Goal: Task Accomplishment & Management: Manage account settings

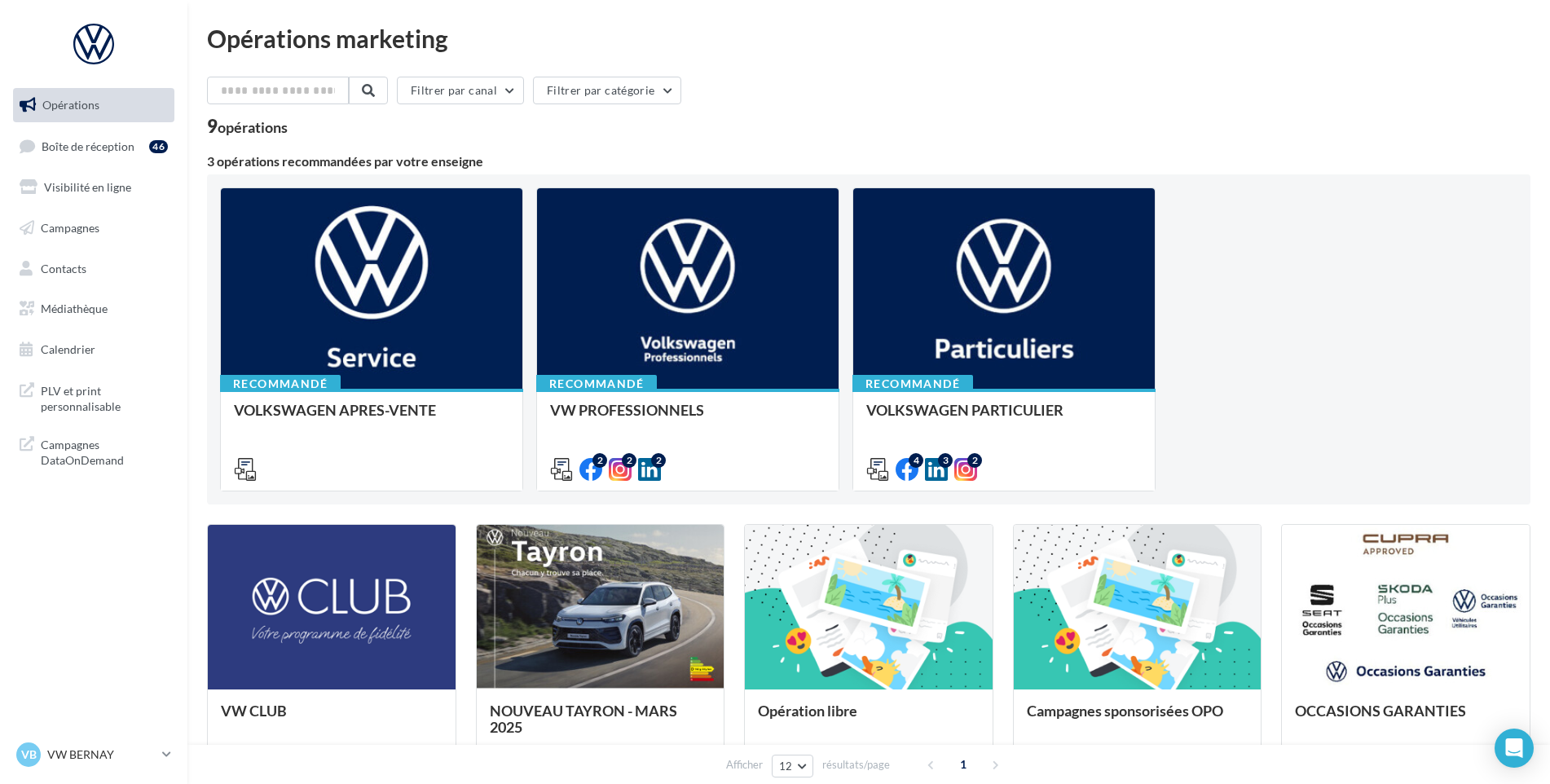
click at [75, 165] on ul "Opérations Boîte de réception 46 Visibilité en ligne Campagnes Contacts Médiath…" at bounding box center [93, 227] width 174 height 292
click at [75, 158] on link "Boîte de réception 46" at bounding box center [93, 146] width 168 height 35
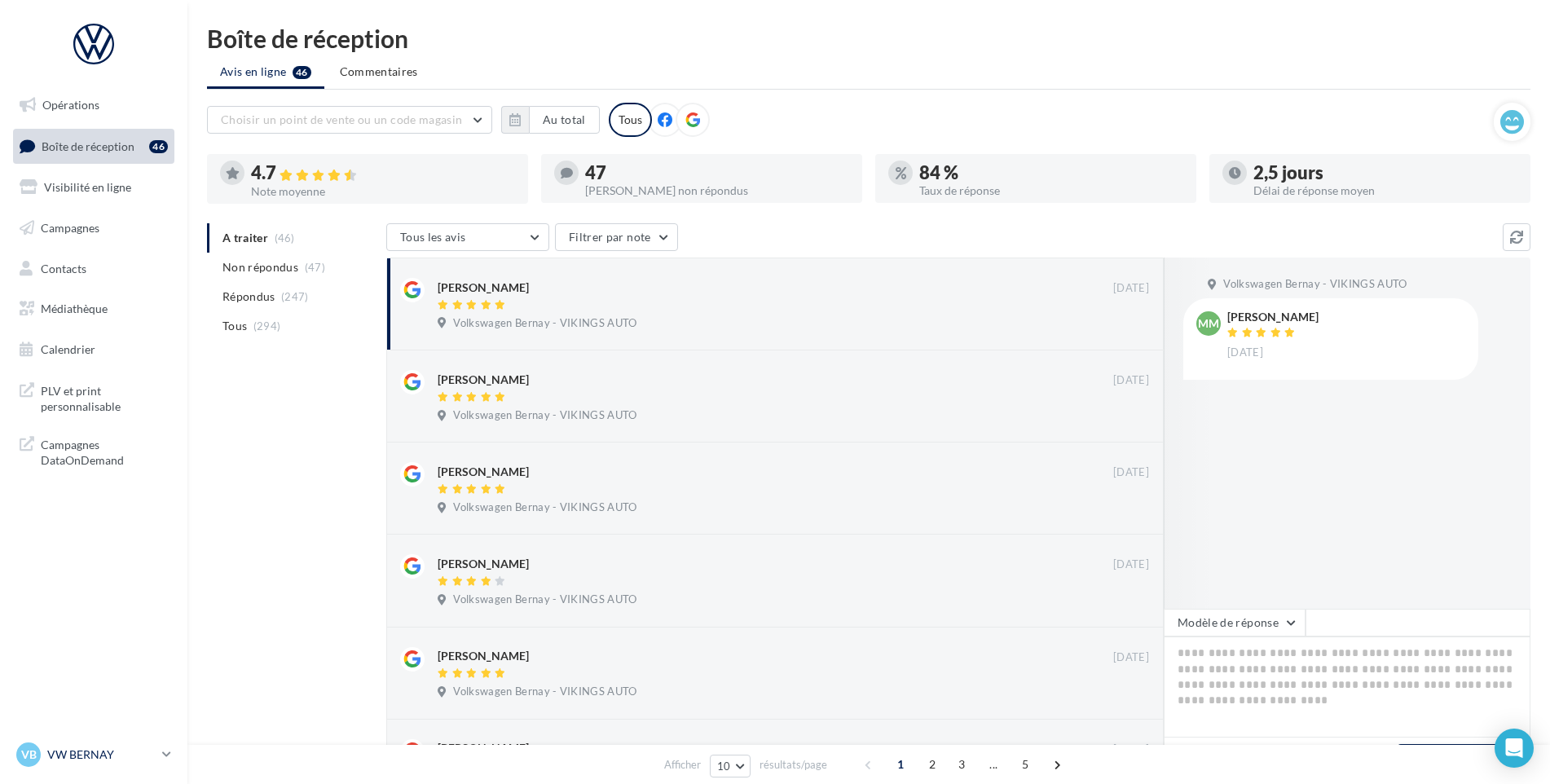
click at [99, 749] on p "VW BERNAY" at bounding box center [102, 755] width 108 height 16
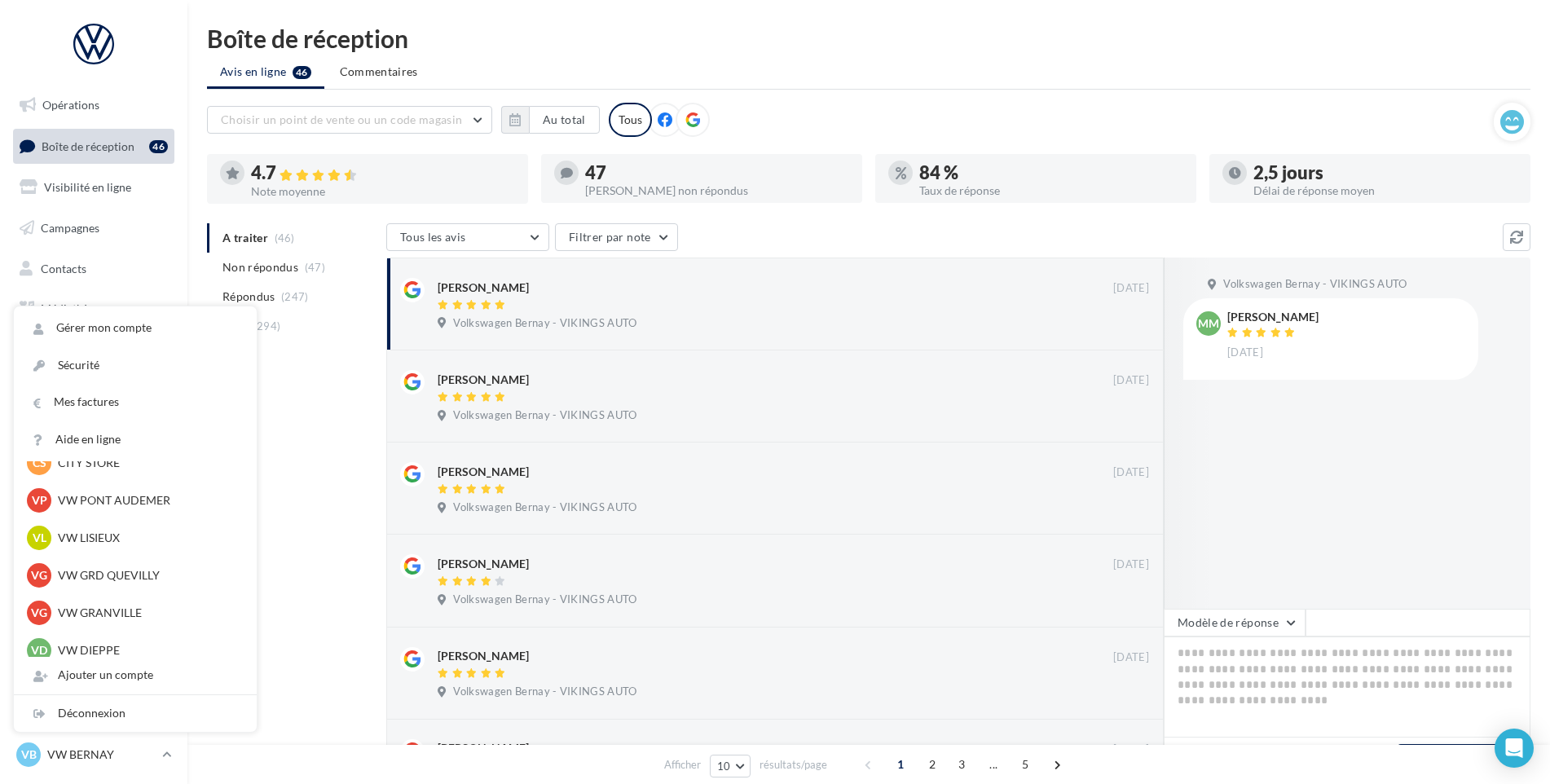
scroll to position [407, 0]
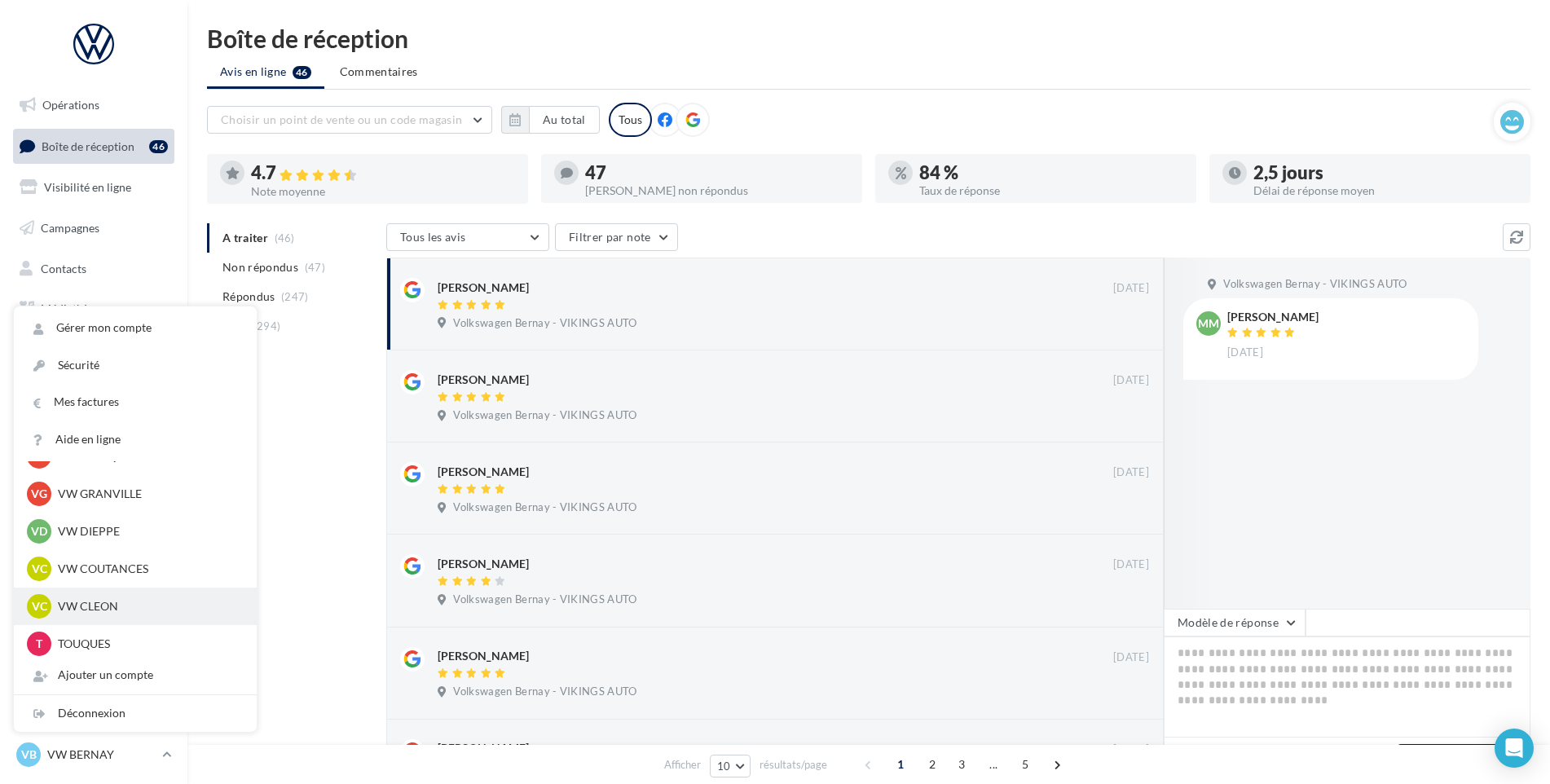
click at [100, 603] on p "VW CLEON" at bounding box center [147, 606] width 179 height 16
